Goal: Information Seeking & Learning: Learn about a topic

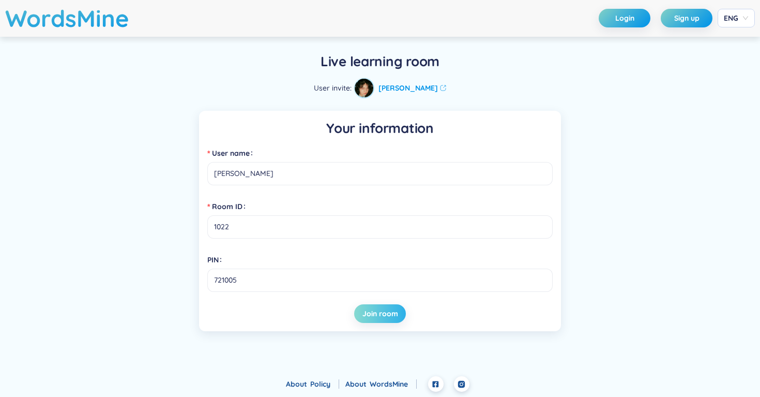
type input "[PERSON_NAME]"
click at [363, 305] on button "Join room" at bounding box center [380, 313] width 52 height 19
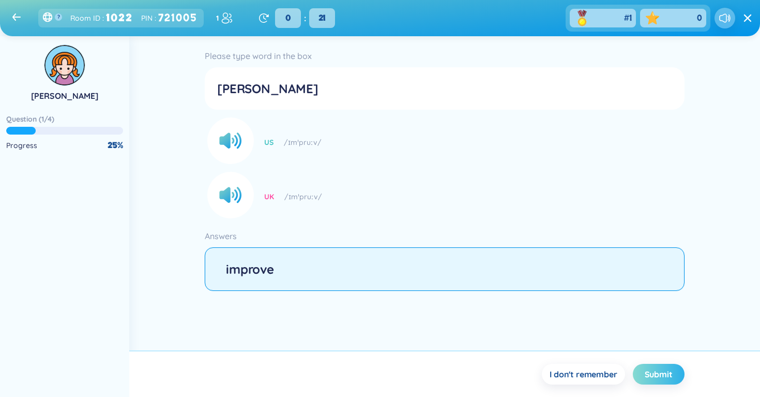
type input "improve"
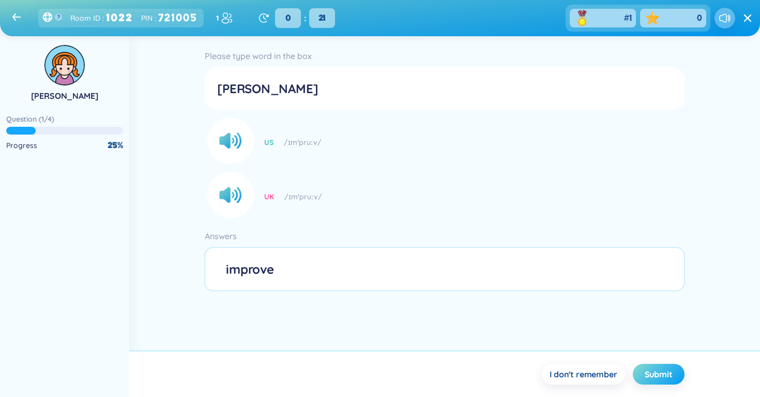
click at [655, 371] on span "Submit" at bounding box center [659, 373] width 28 height 11
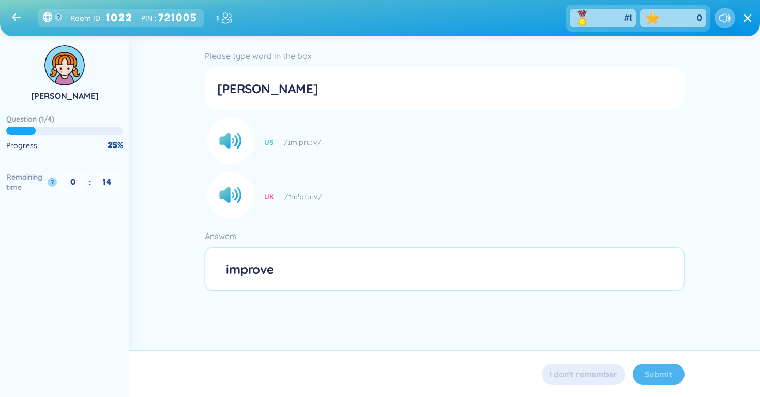
click at [406, 345] on div "Please type word in the box [PERSON_NAME] US /ɪmˈpruːv/ UK /ɪmˈpruːv/ Answers" at bounding box center [444, 193] width 631 height 314
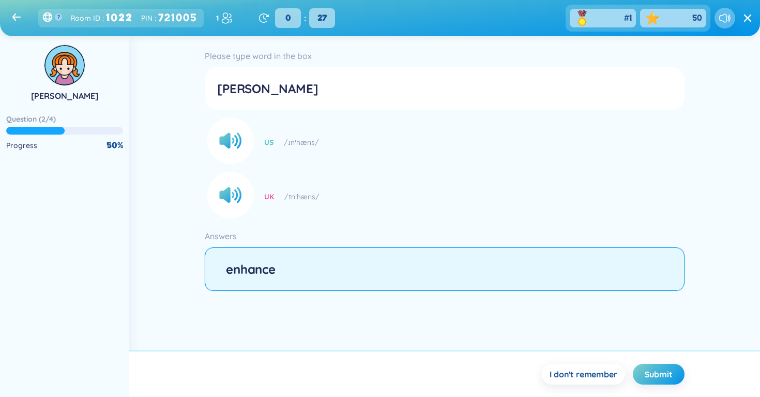
type input "enhance"
